Goal: Task Accomplishment & Management: Use online tool/utility

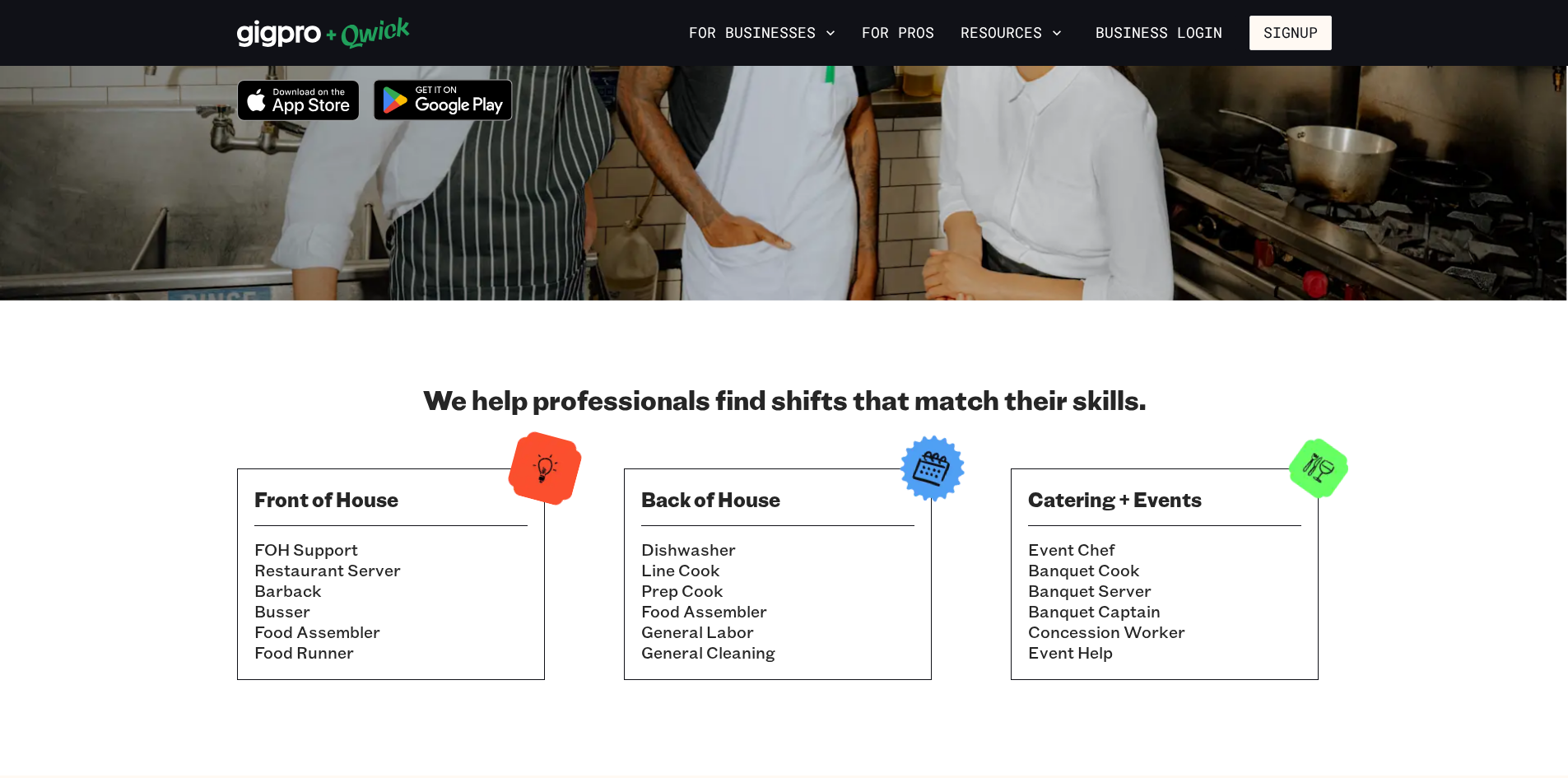
scroll to position [83, 0]
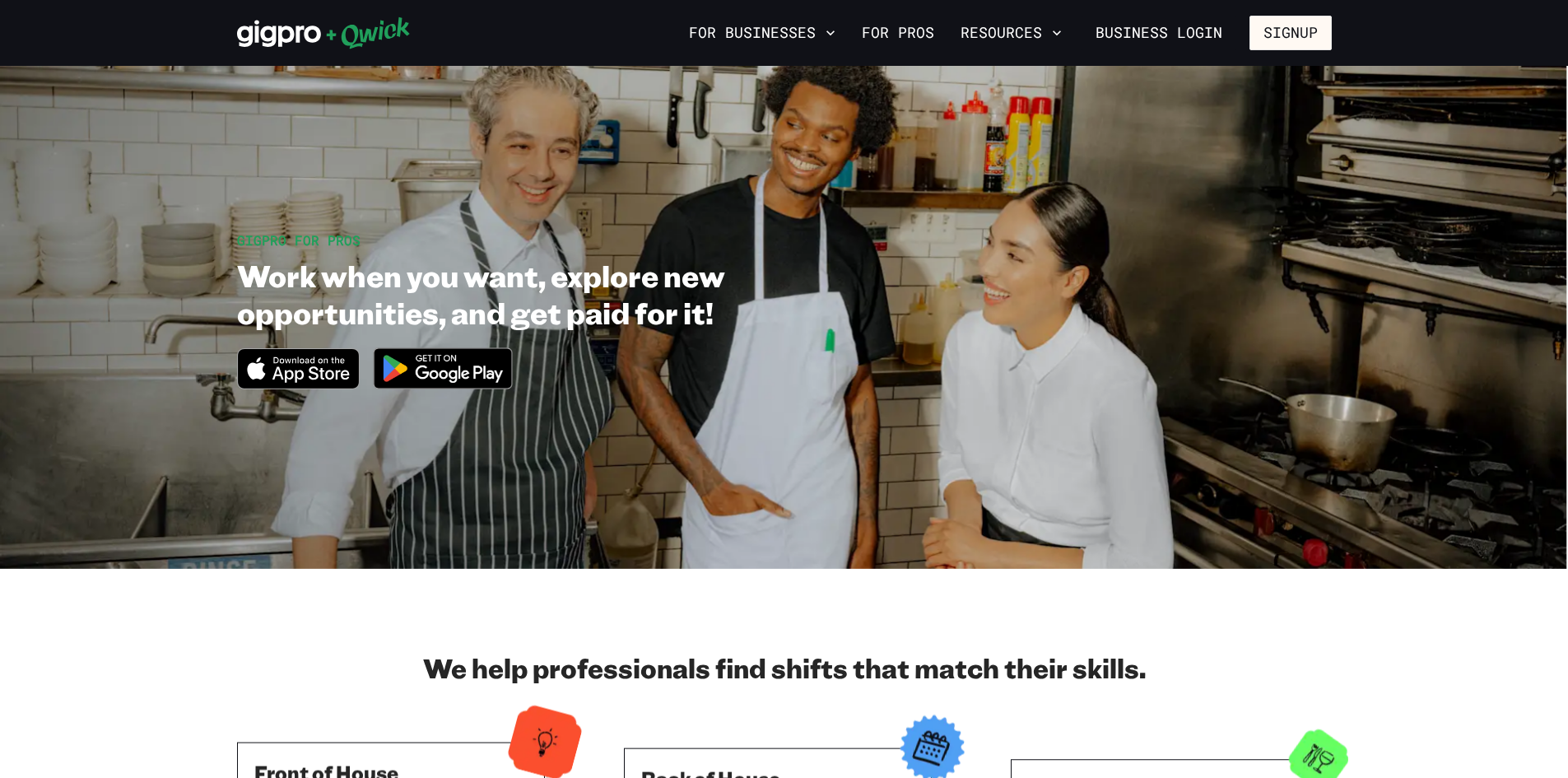
click at [1158, 38] on link "Business Login" at bounding box center [1159, 33] width 155 height 34
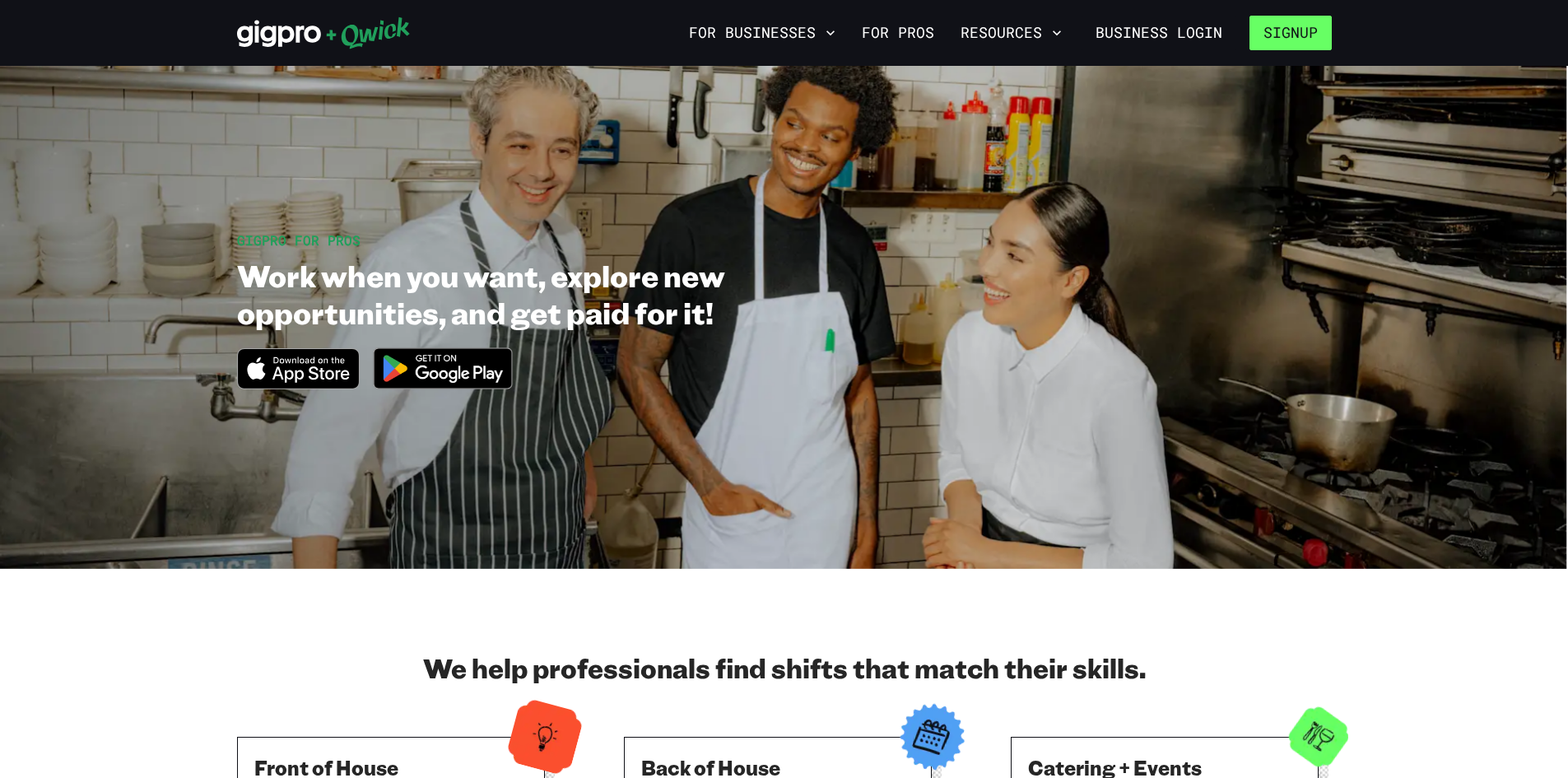
click at [1307, 33] on button "Signup" at bounding box center [1290, 33] width 82 height 34
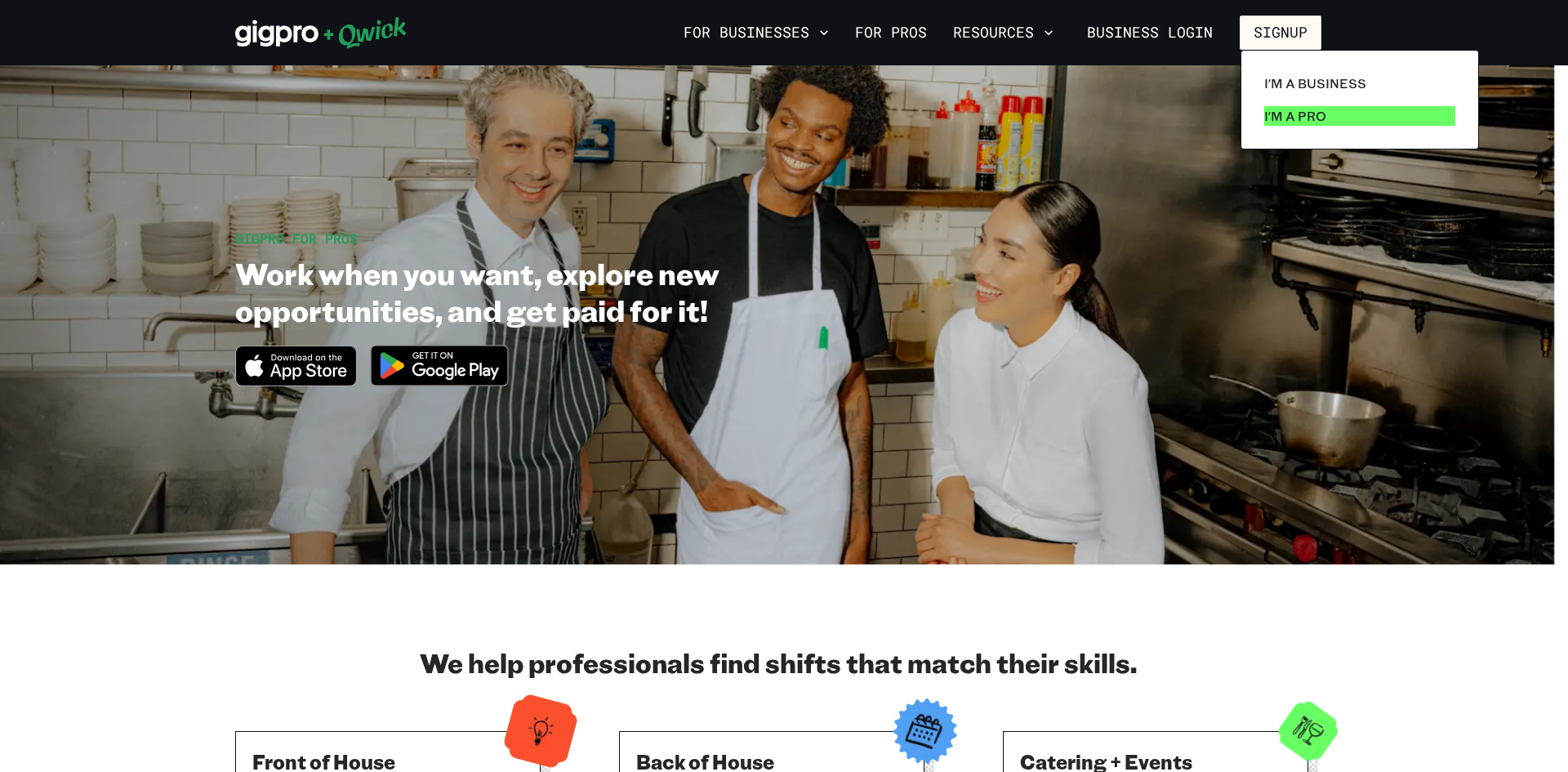
click at [1336, 120] on link "I'm a Pro" at bounding box center [1359, 116] width 204 height 32
click at [1266, 114] on p "I'm a Pro" at bounding box center [1295, 116] width 62 height 20
click at [1311, 115] on p "I'm a Pro" at bounding box center [1295, 116] width 62 height 20
click at [1413, 363] on div at bounding box center [784, 386] width 1568 height 772
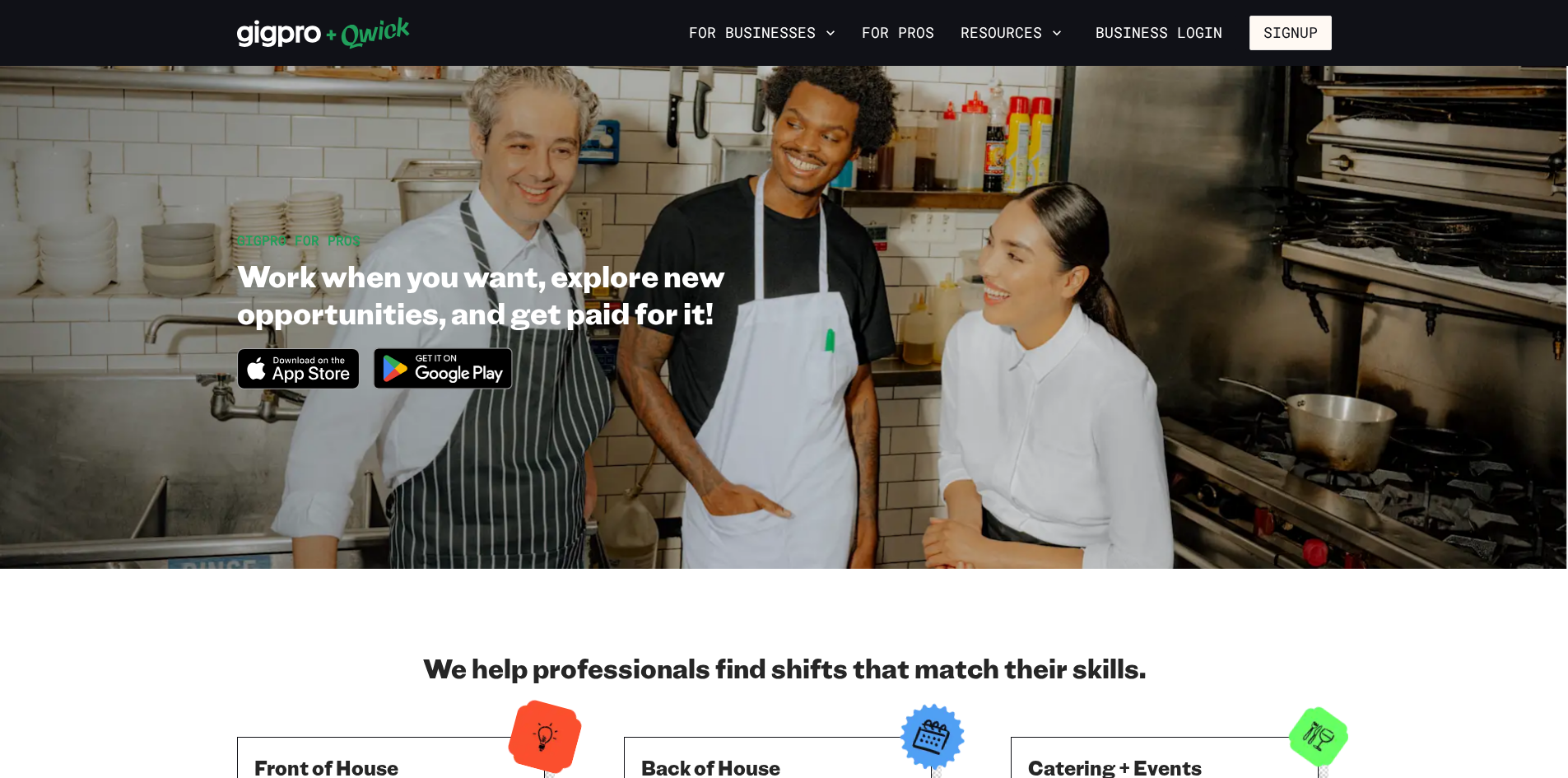
drag, startPoint x: 1315, startPoint y: 51, endPoint x: 1298, endPoint y: 40, distance: 20.2
click at [1314, 50] on div "For Businesses For Pros Resources Business Login Signup" at bounding box center [784, 33] width 1568 height 66
click at [1280, 28] on button "Signup" at bounding box center [1290, 33] width 82 height 34
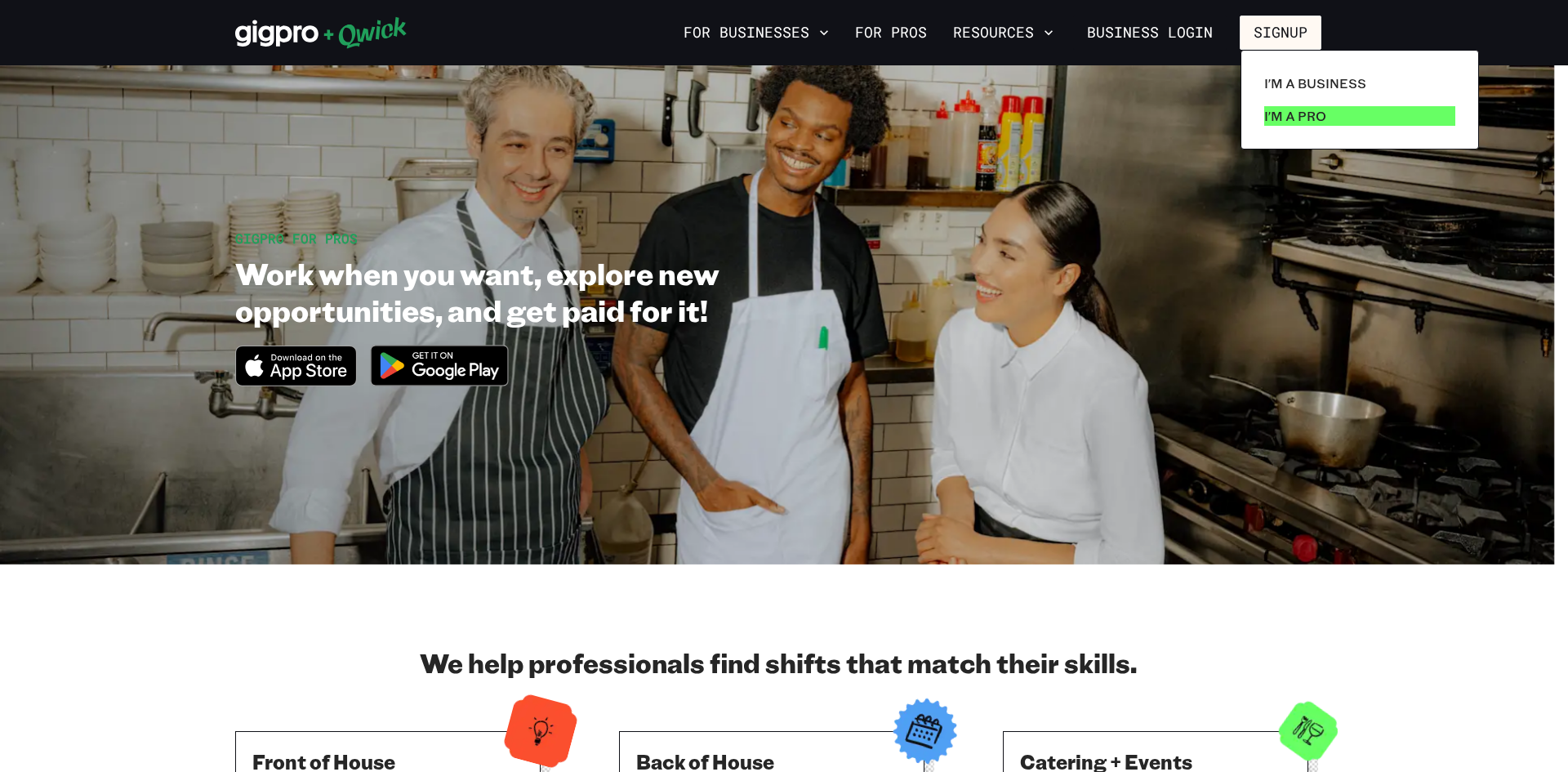
click at [1287, 107] on p "I'm a Pro" at bounding box center [1295, 116] width 62 height 20
click at [1299, 107] on p "I'm a Pro" at bounding box center [1295, 116] width 62 height 20
click at [1339, 333] on div at bounding box center [784, 386] width 1568 height 772
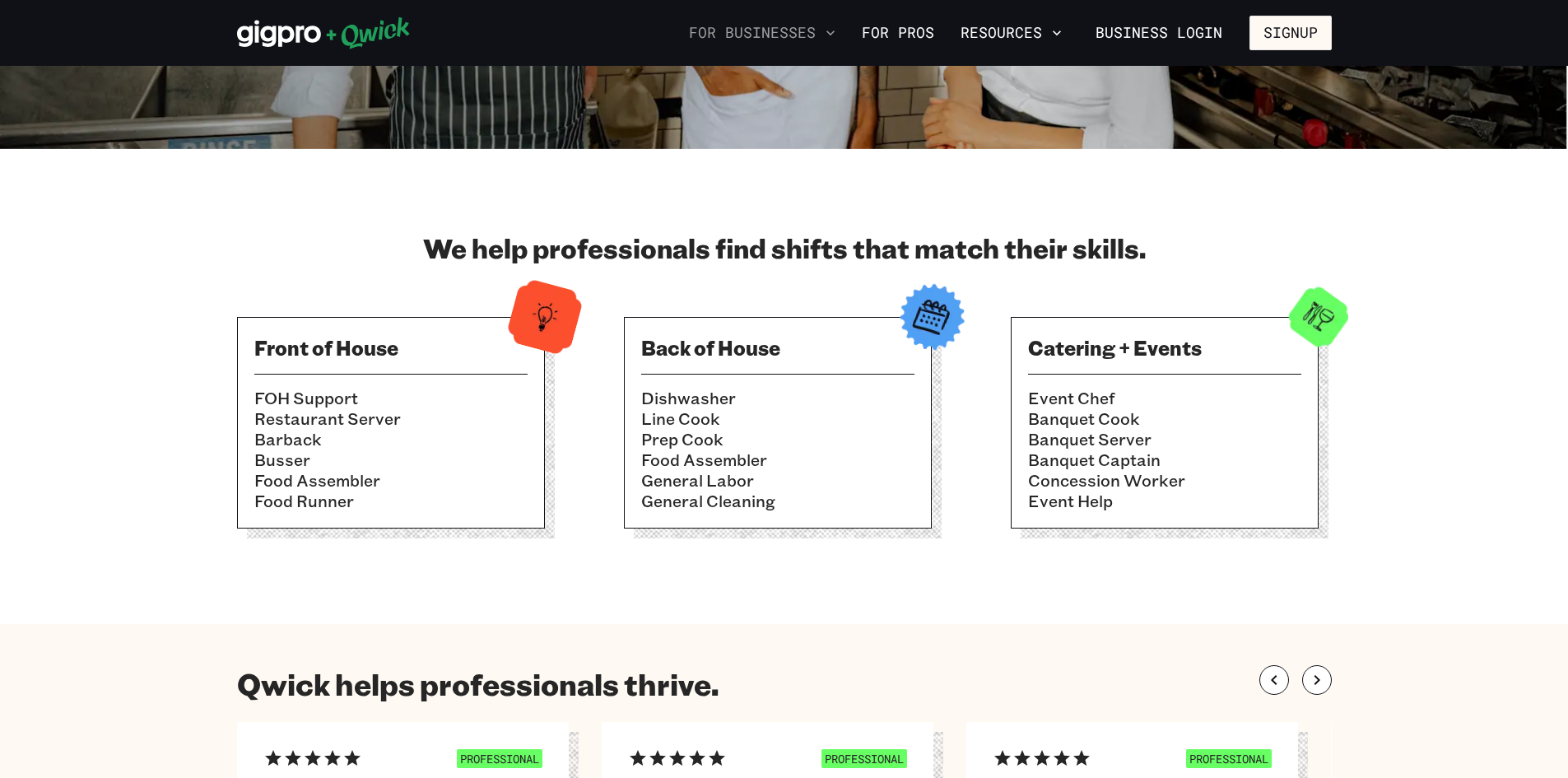
scroll to position [329, 0]
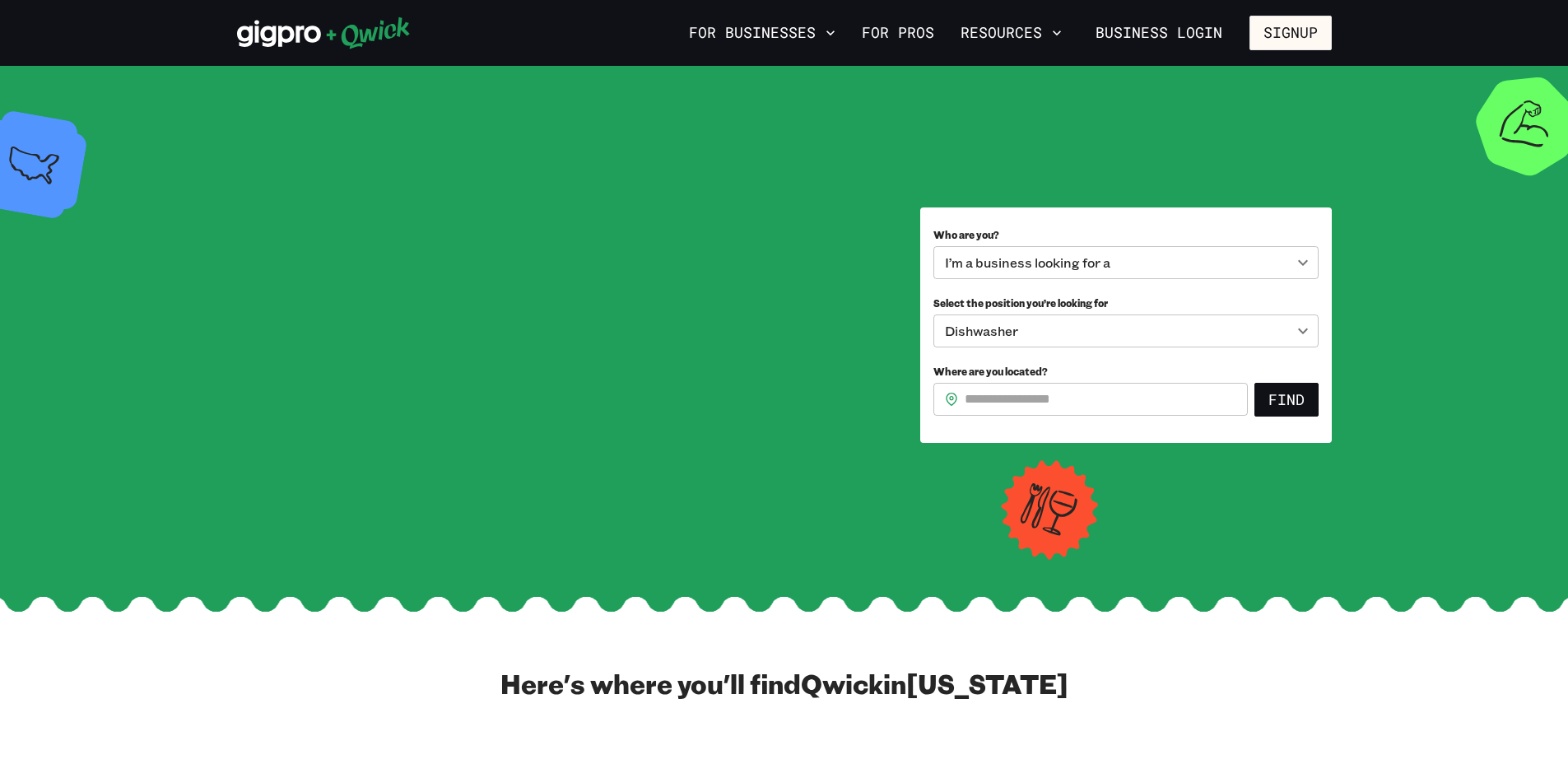
click at [1302, 266] on div "I’m a business looking for a" at bounding box center [1126, 262] width 385 height 33
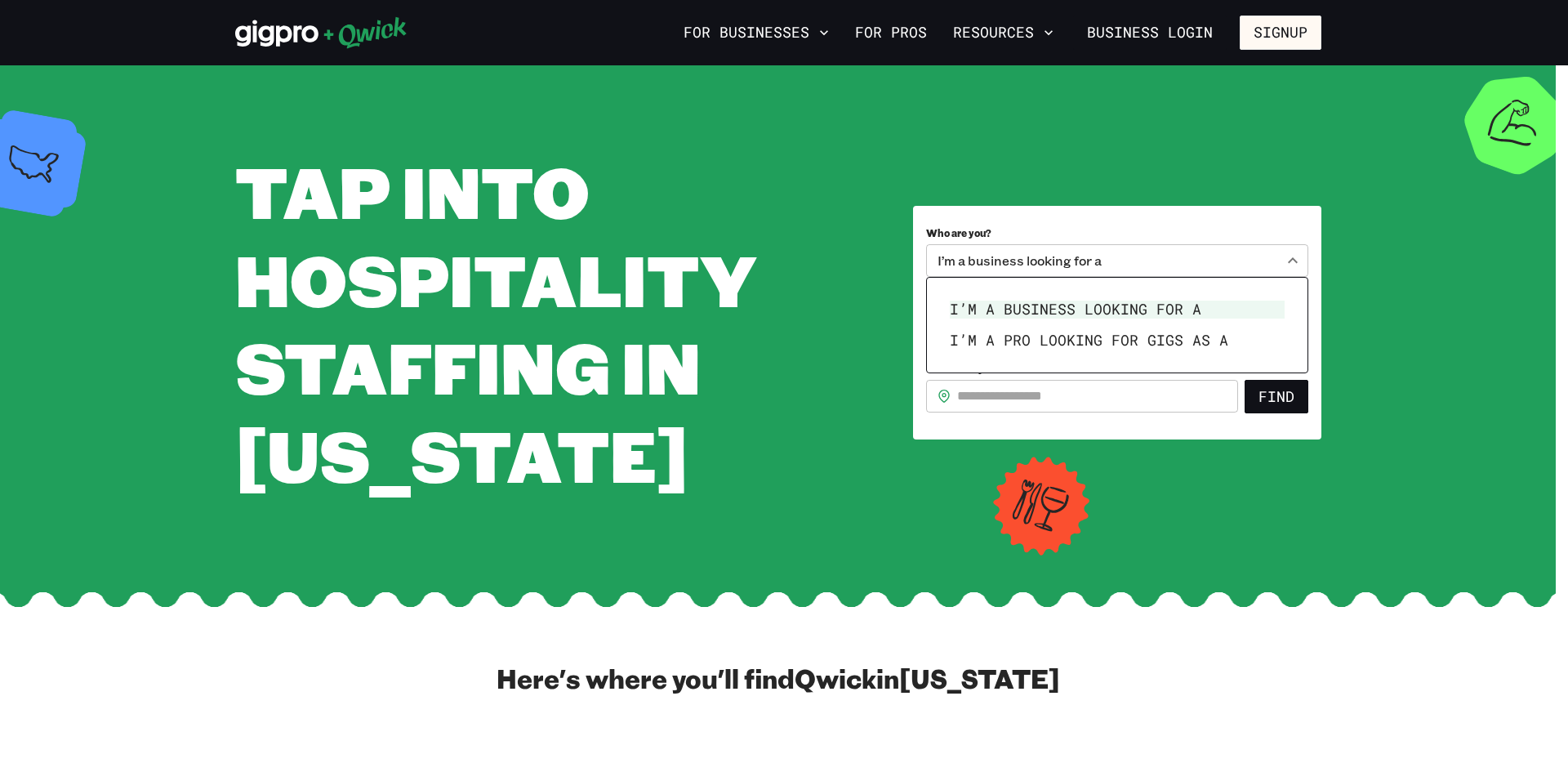
click at [1292, 264] on body "**********" at bounding box center [784, 386] width 1568 height 772
click at [1126, 341] on li "I’m a pro looking for Gigs as a" at bounding box center [1117, 340] width 348 height 31
type input "***"
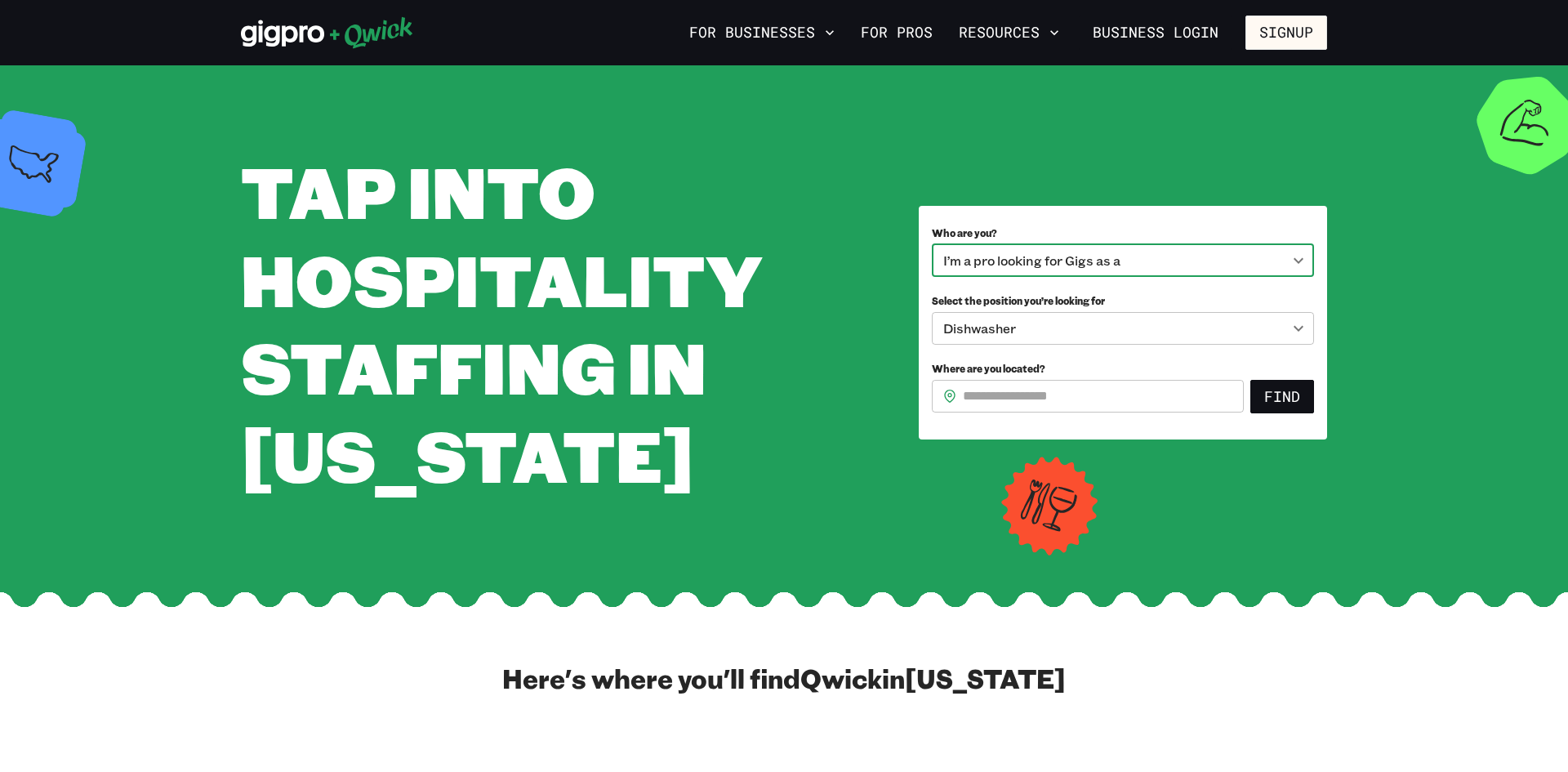
click at [1299, 325] on body "**********" at bounding box center [784, 386] width 1568 height 772
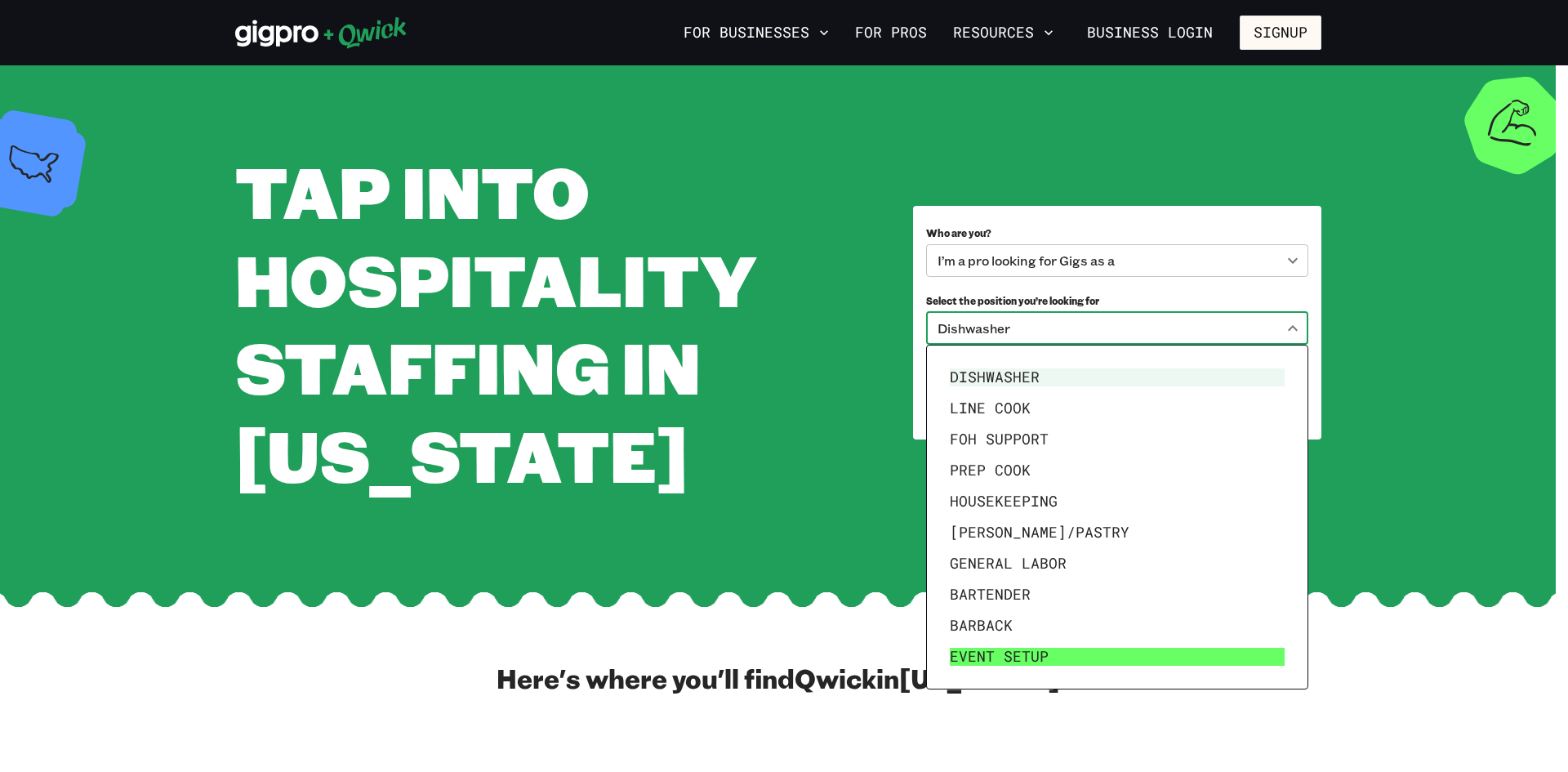
click at [1043, 647] on li "Event Setup" at bounding box center [1117, 657] width 348 height 31
type input "**********"
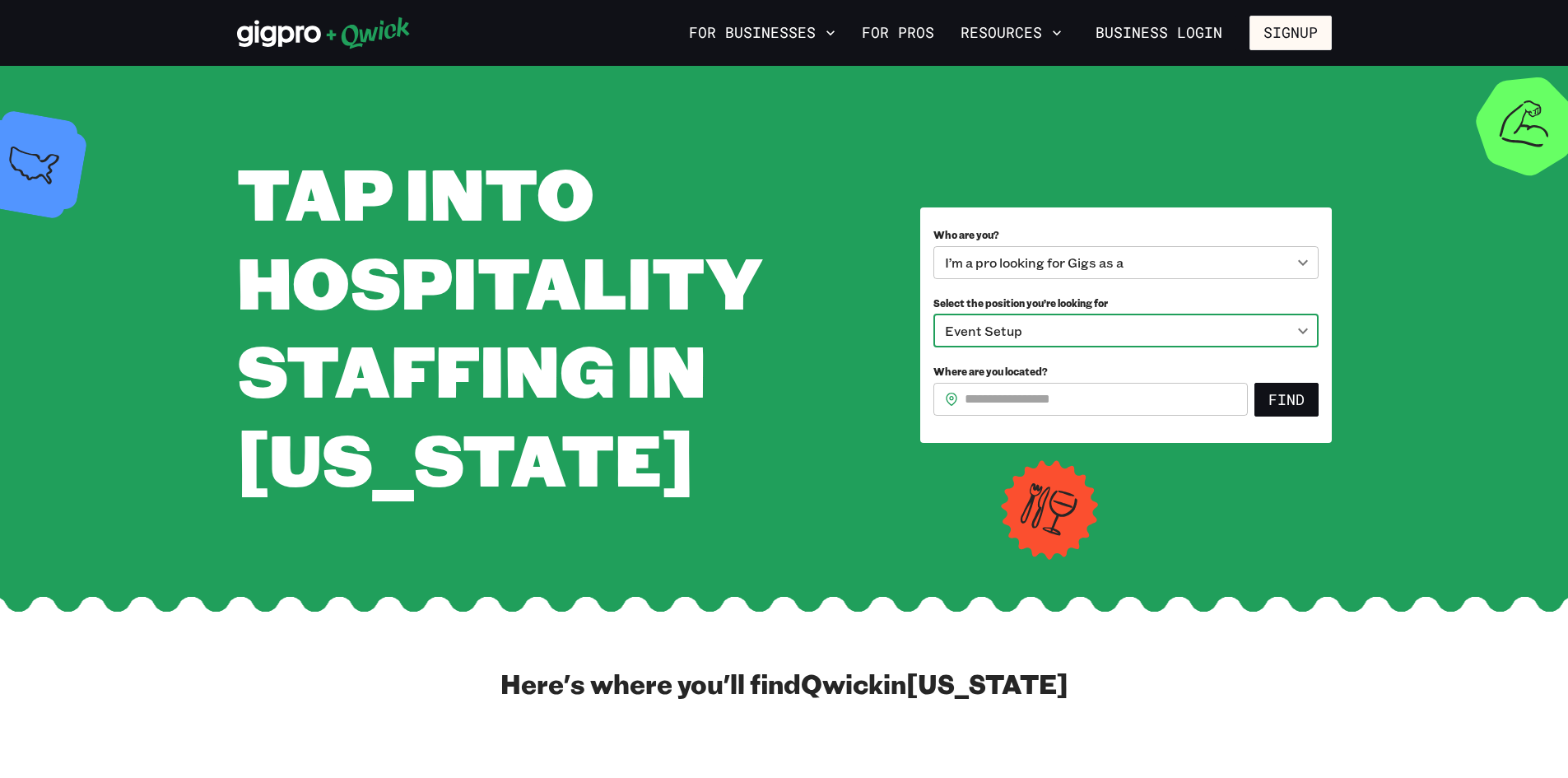
click at [1020, 397] on input "Where are you located?" at bounding box center [1106, 399] width 283 height 33
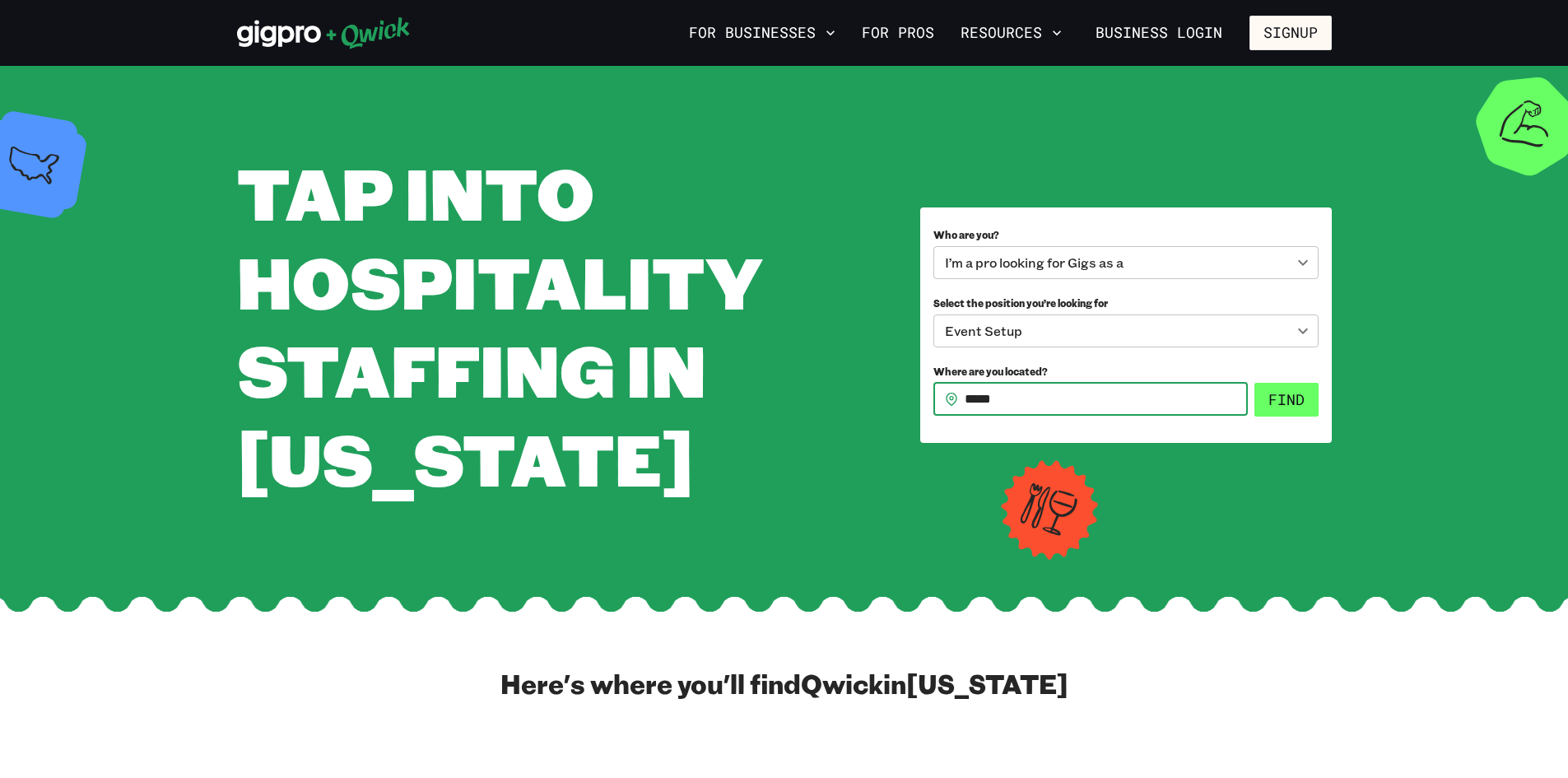
type input "*****"
click at [1299, 392] on button "Find" at bounding box center [1286, 400] width 64 height 34
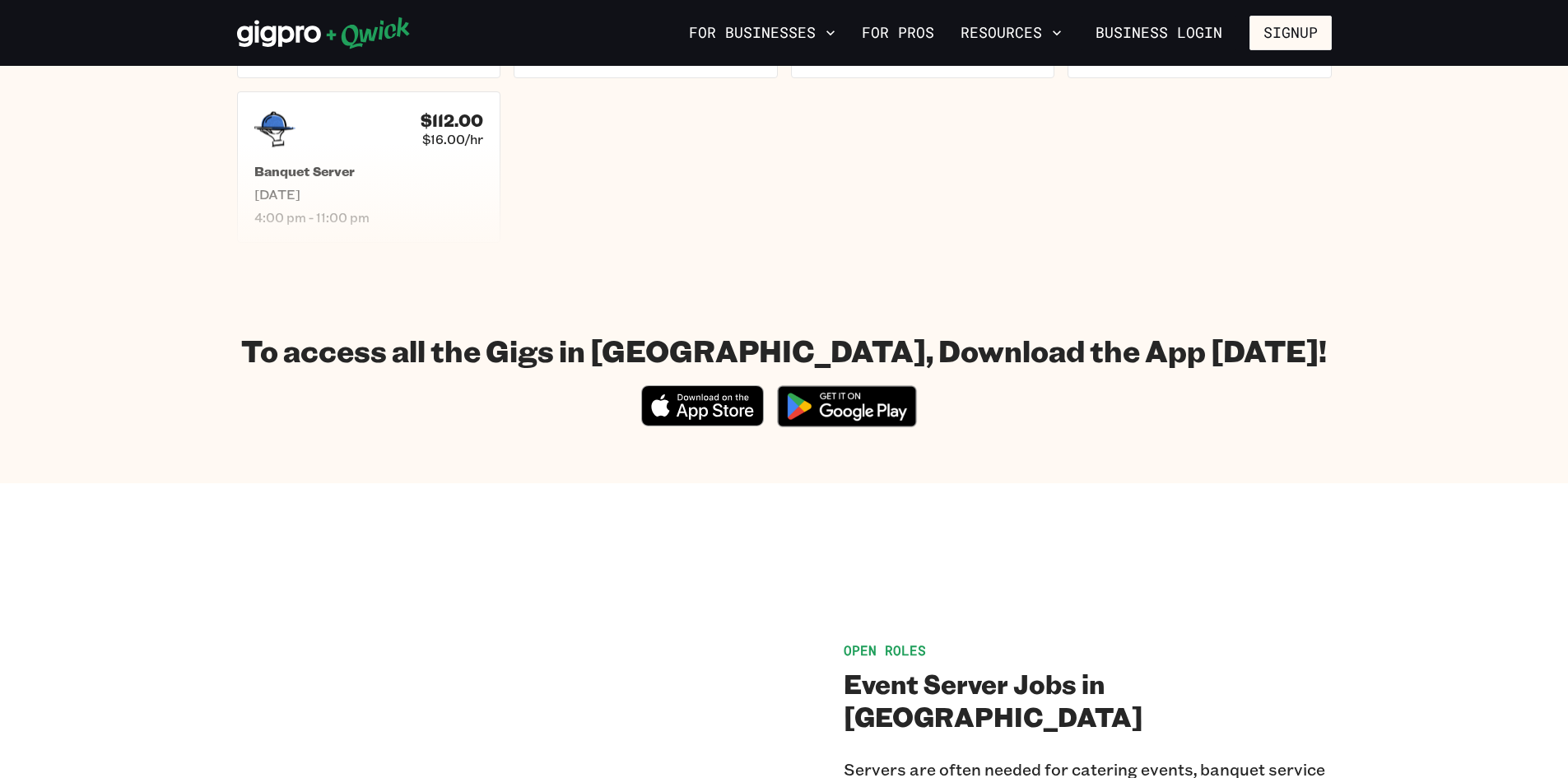
scroll to position [329, 0]
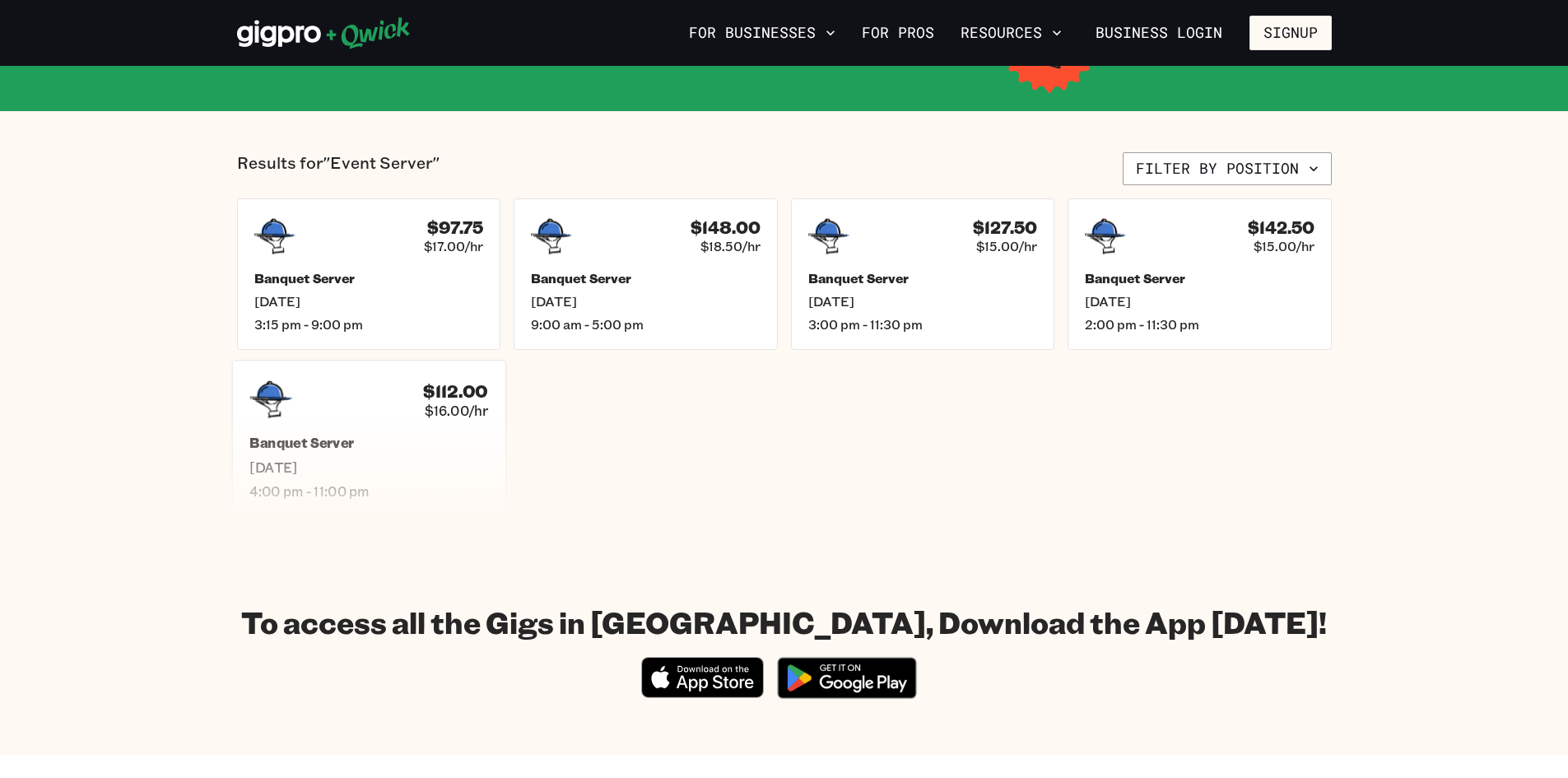
click at [399, 446] on h5 "Banquet Server" at bounding box center [369, 444] width 239 height 17
